Goal: Check status: Check status

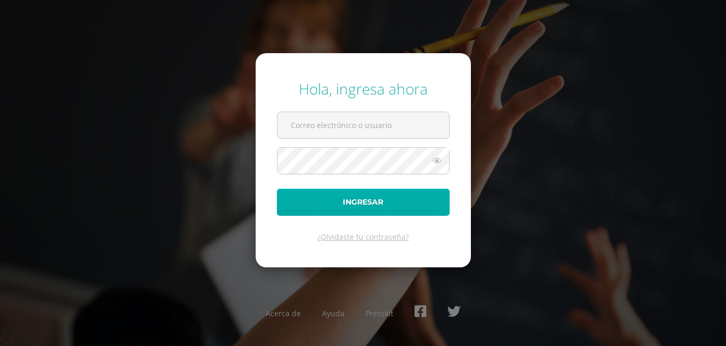
type input "20192299"
click at [309, 190] on button "Ingresar" at bounding box center [363, 202] width 173 height 27
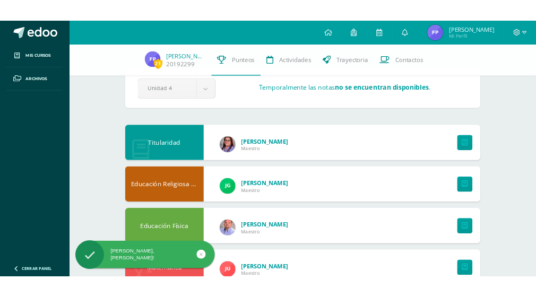
scroll to position [27, 0]
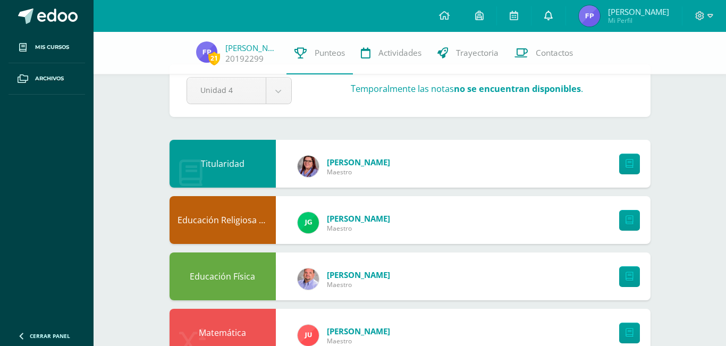
click at [544, 17] on link at bounding box center [548, 16] width 34 height 32
